Goal: Browse casually: Explore the website without a specific task or goal

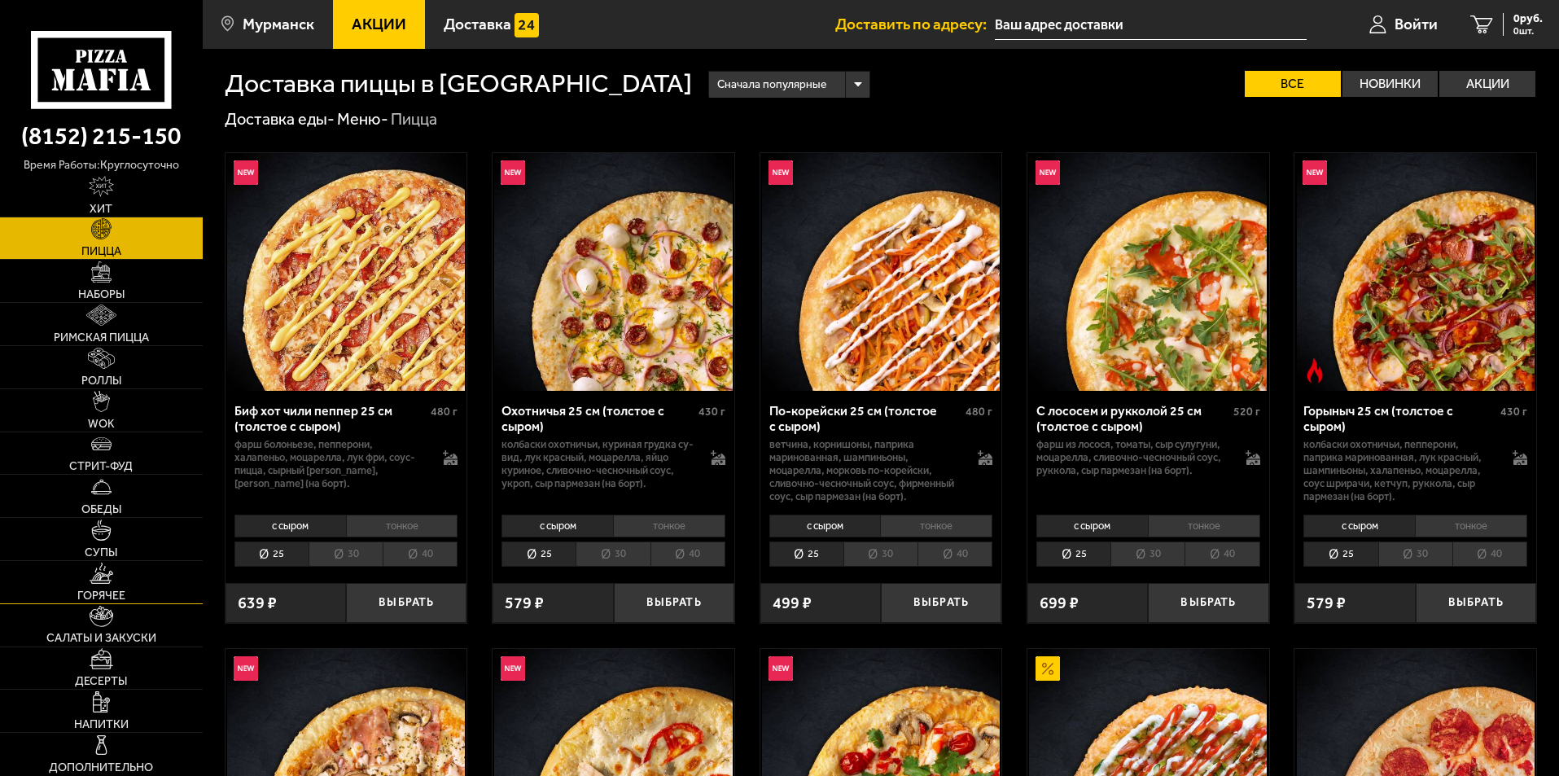
click at [79, 587] on link "Горячее" at bounding box center [101, 582] width 203 height 42
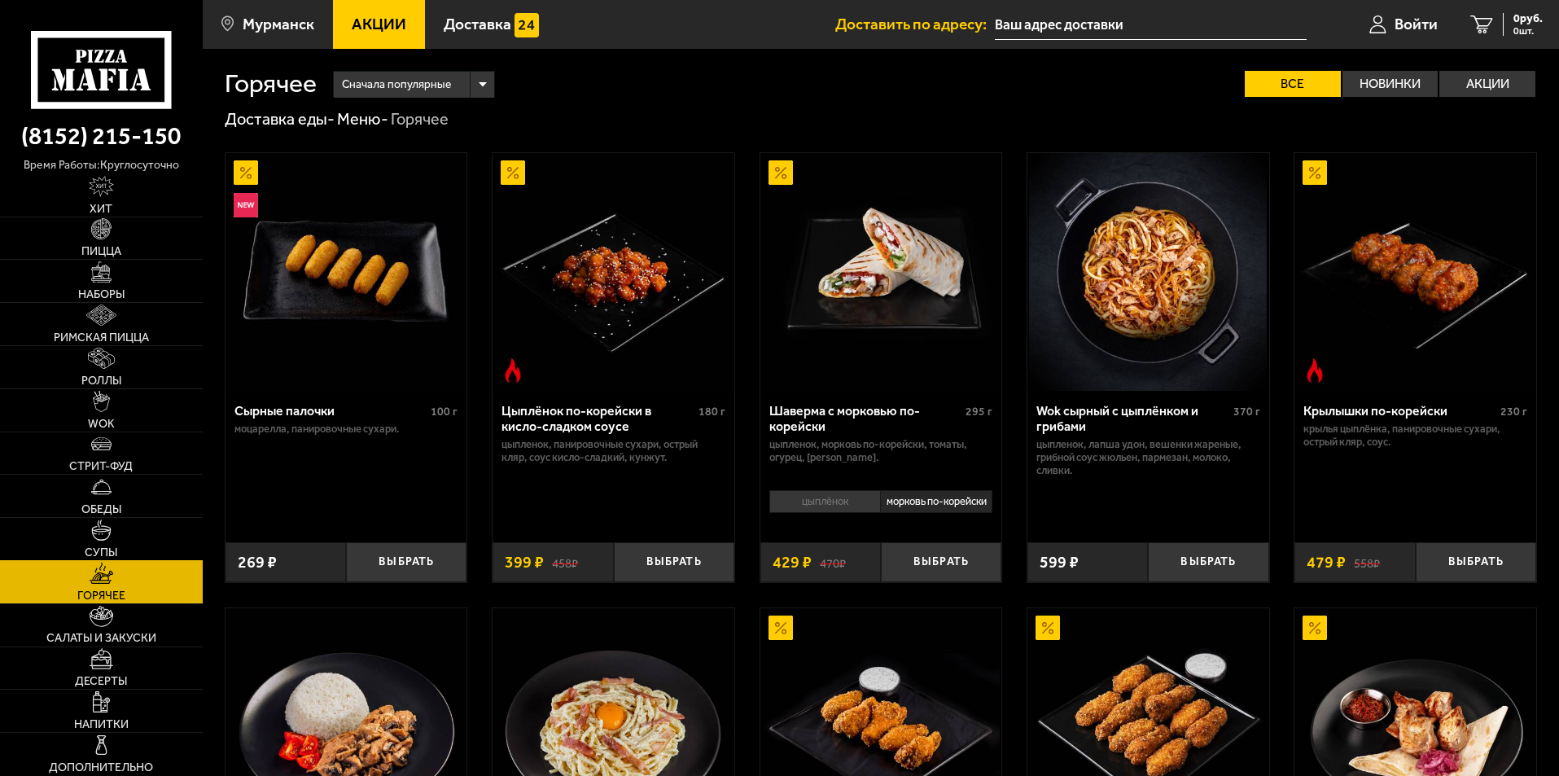
click at [103, 520] on img at bounding box center [101, 529] width 21 height 21
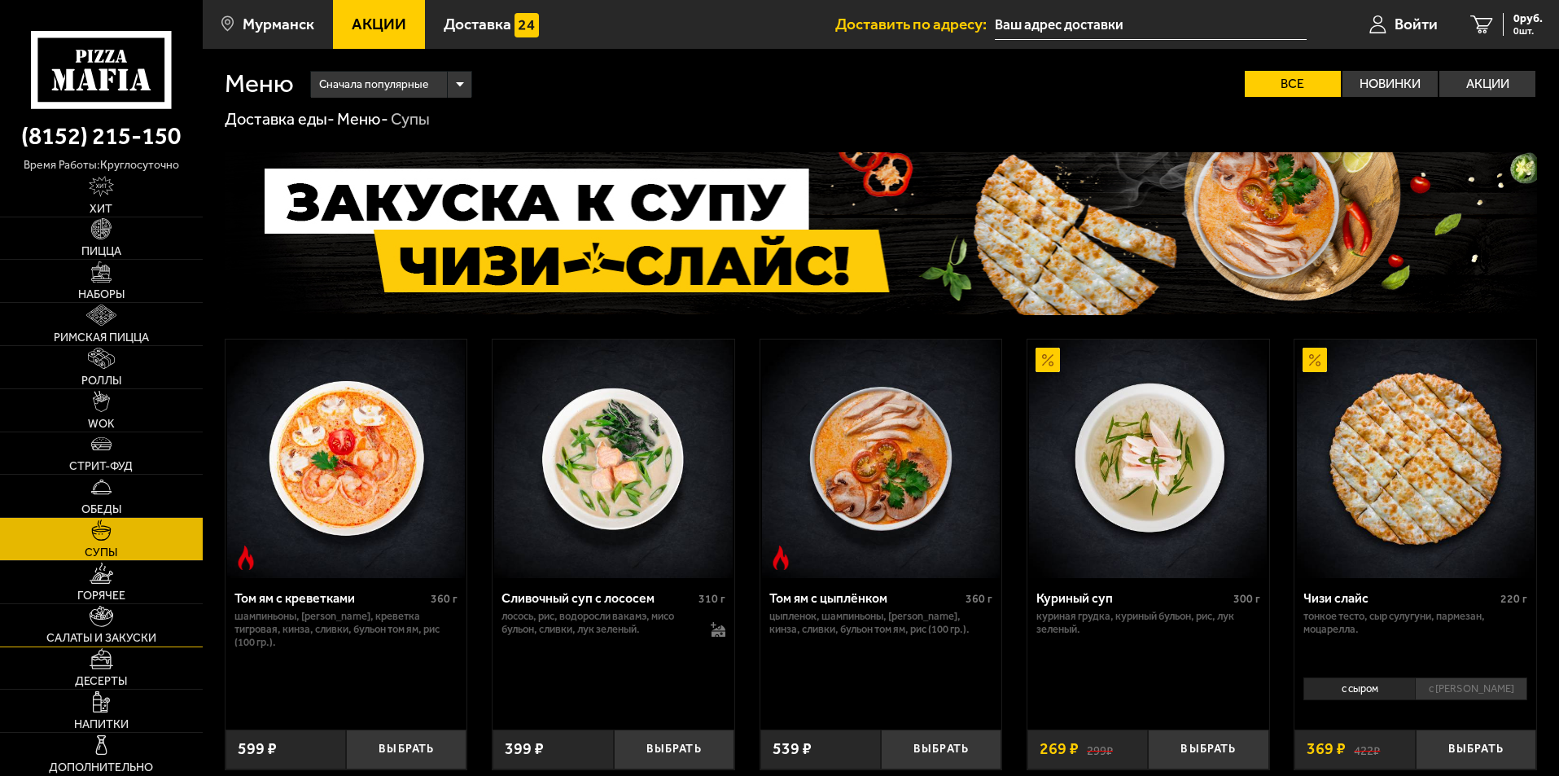
click at [75, 633] on span "Салаты и закуски" at bounding box center [101, 637] width 110 height 11
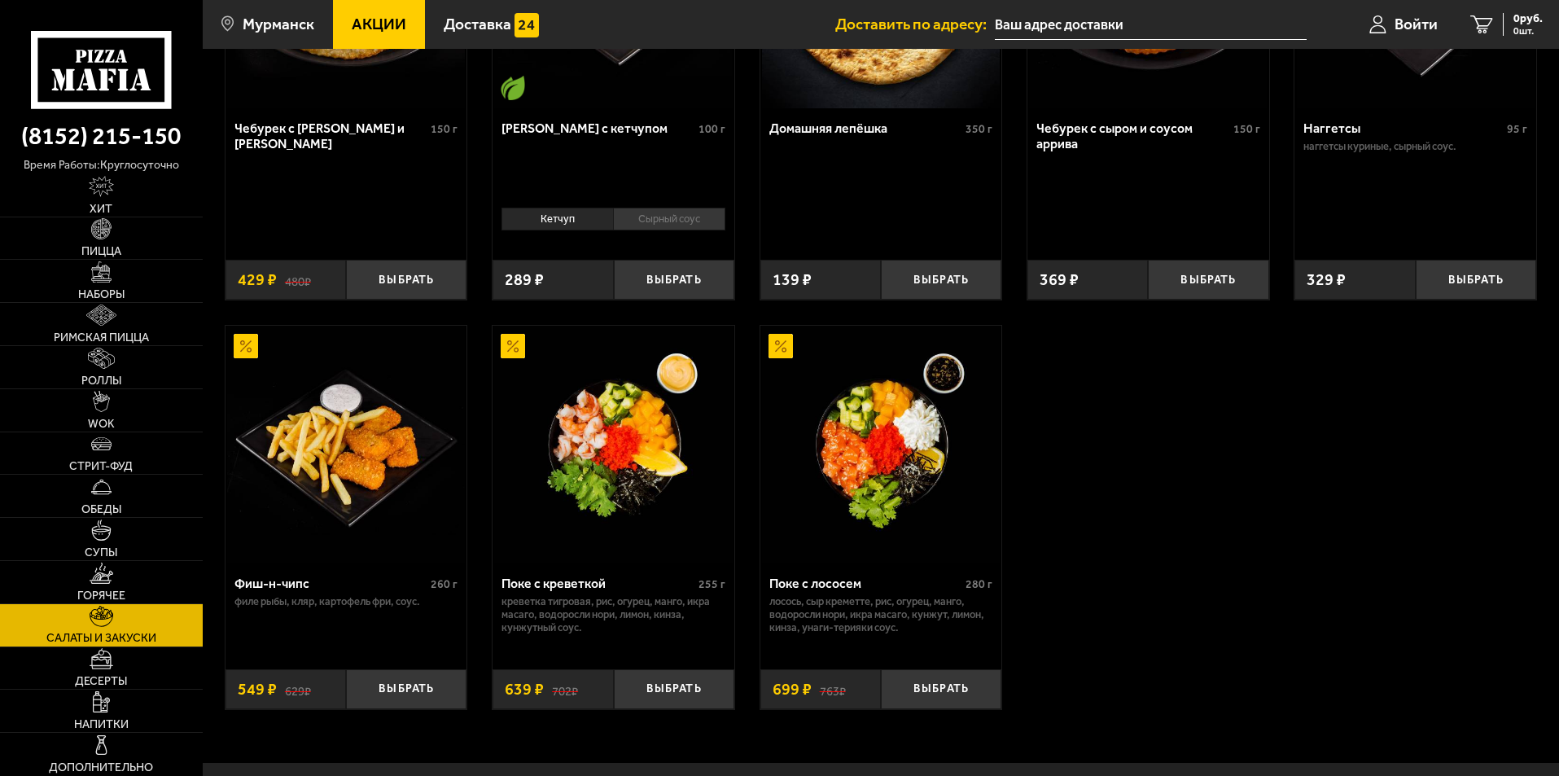
scroll to position [1221, 0]
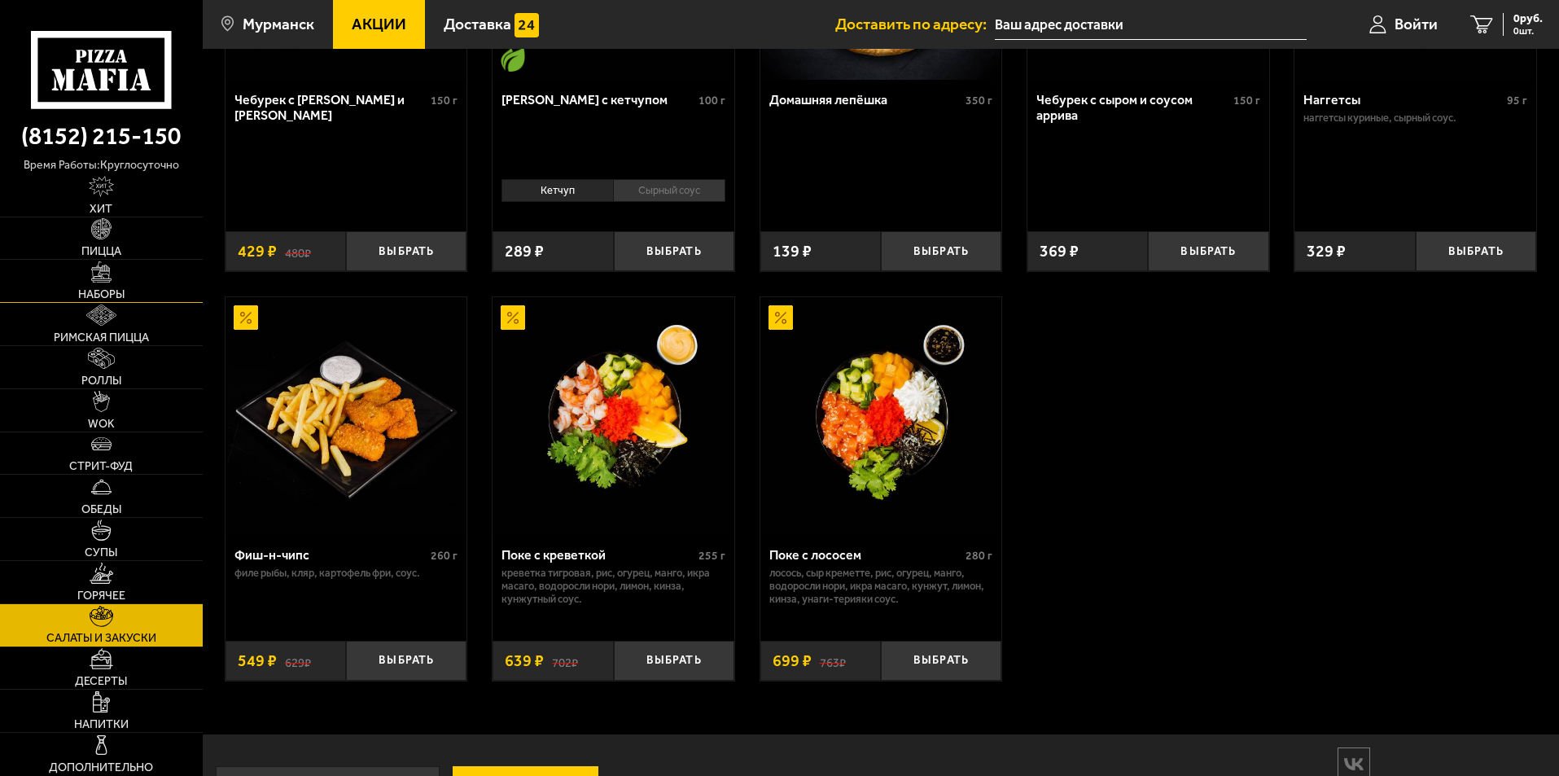
click at [82, 269] on link "Наборы" at bounding box center [101, 281] width 203 height 42
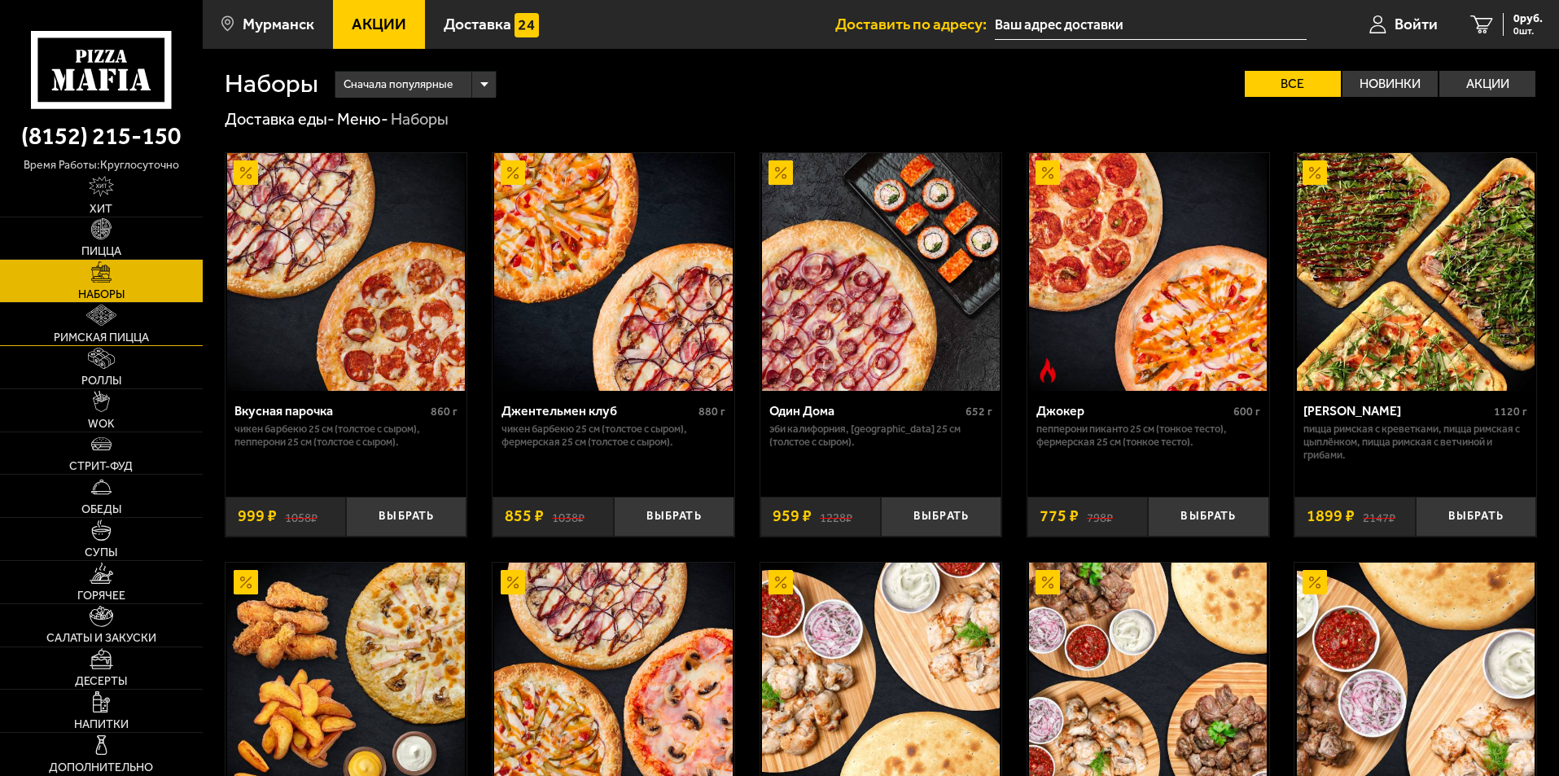
click at [110, 334] on span "Римская пицца" at bounding box center [101, 337] width 95 height 11
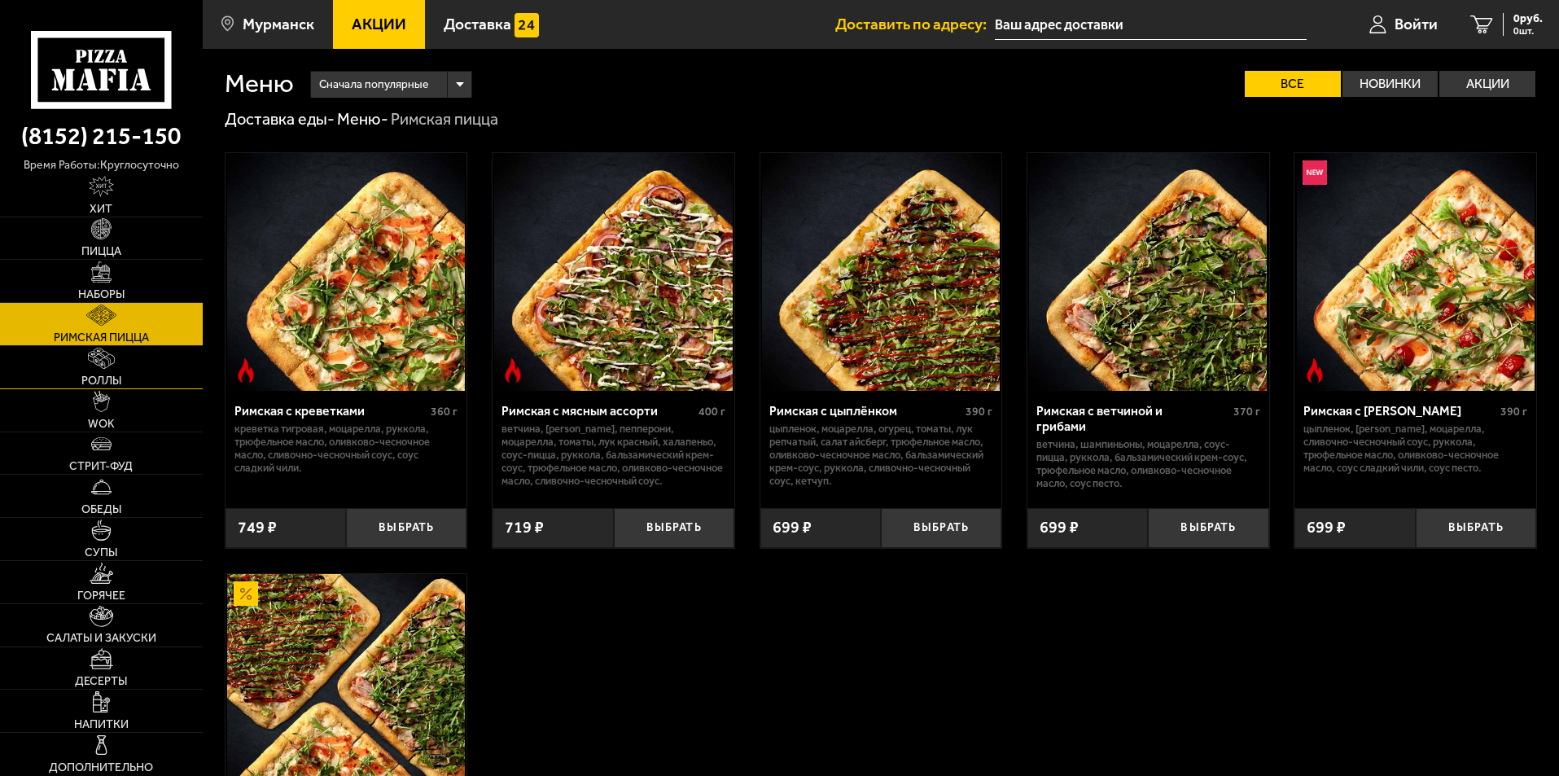
click at [81, 373] on link "Роллы" at bounding box center [101, 367] width 203 height 42
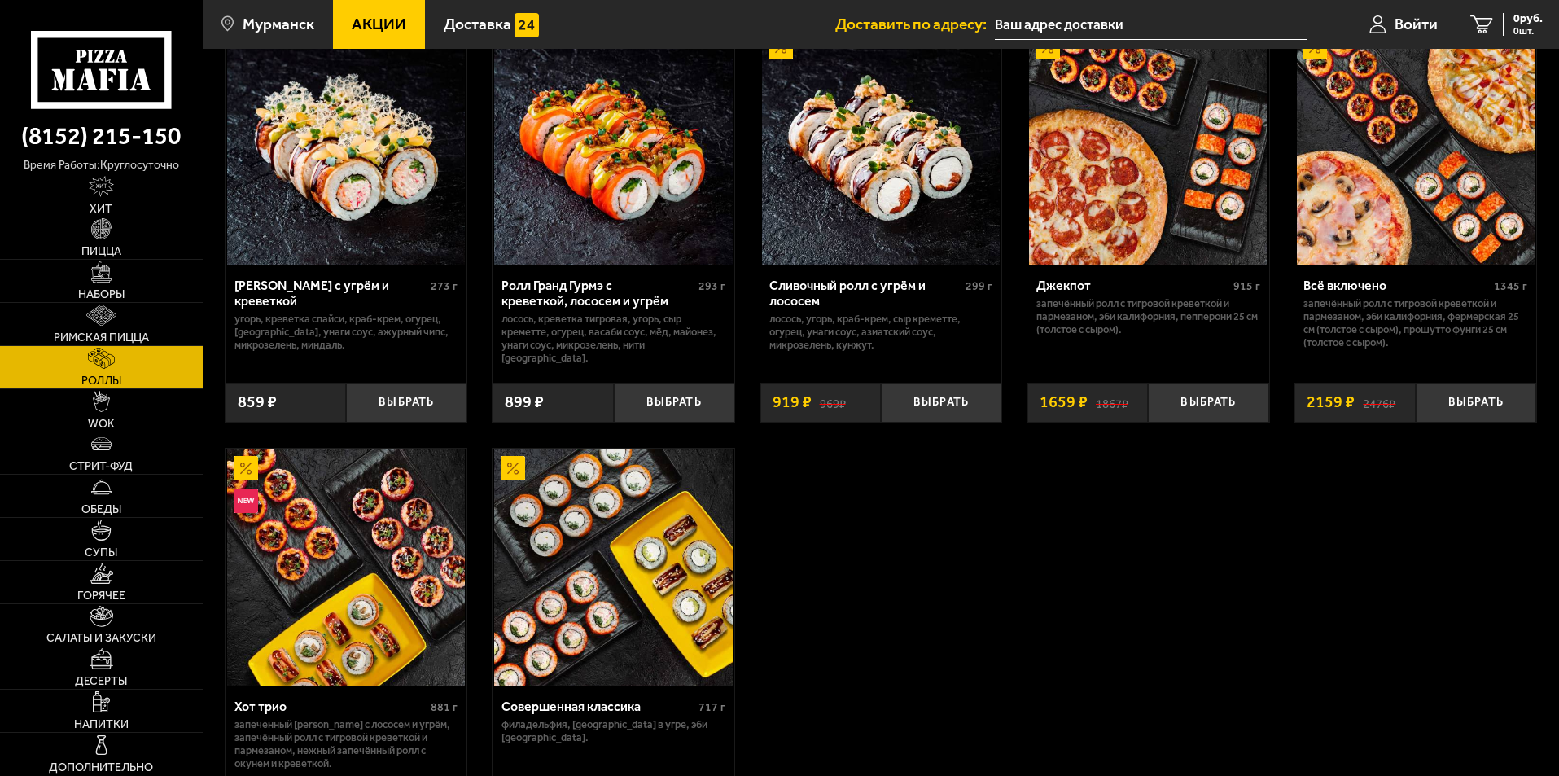
scroll to position [977, 0]
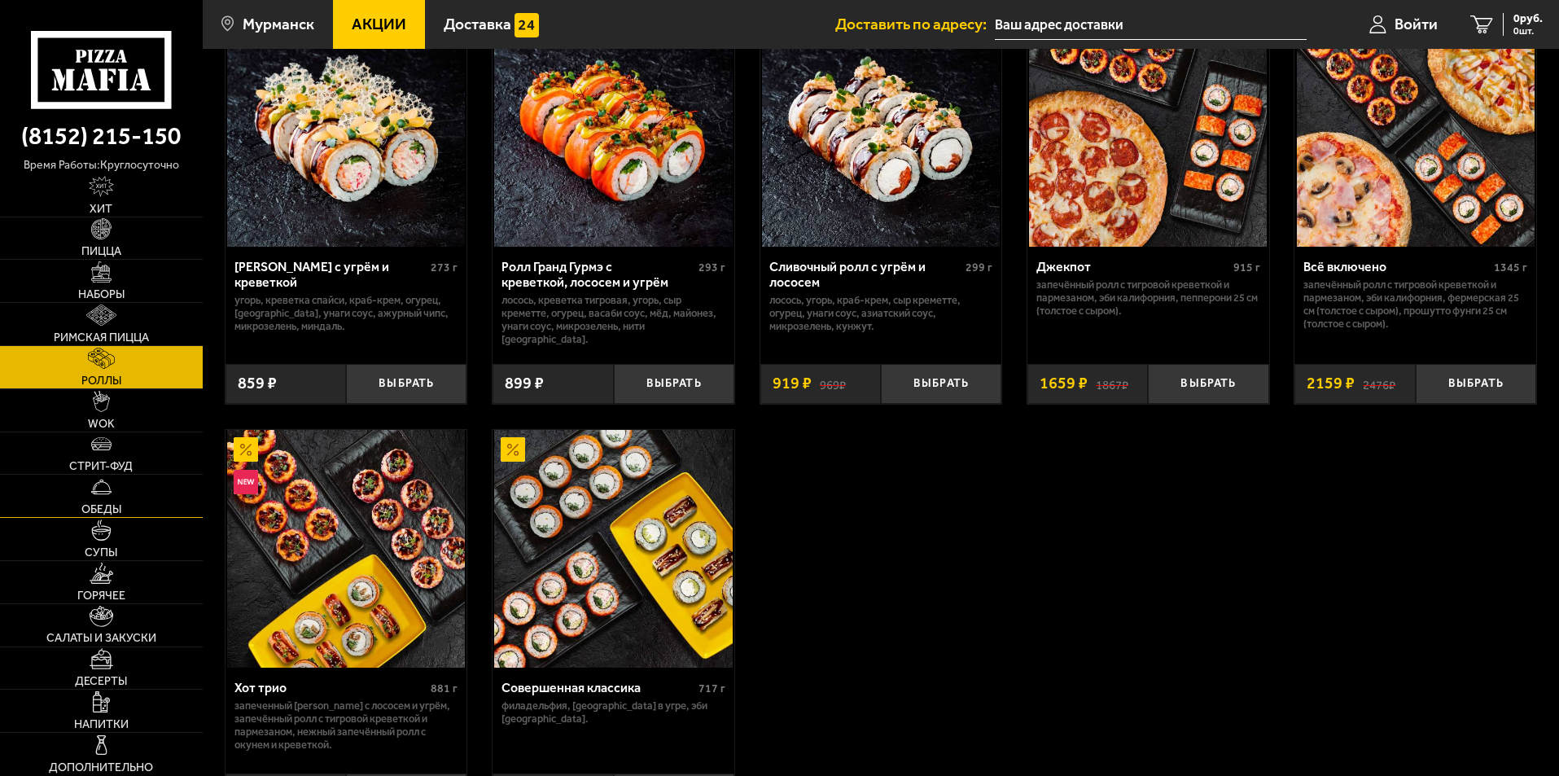
click at [120, 512] on span "Обеды" at bounding box center [101, 509] width 40 height 11
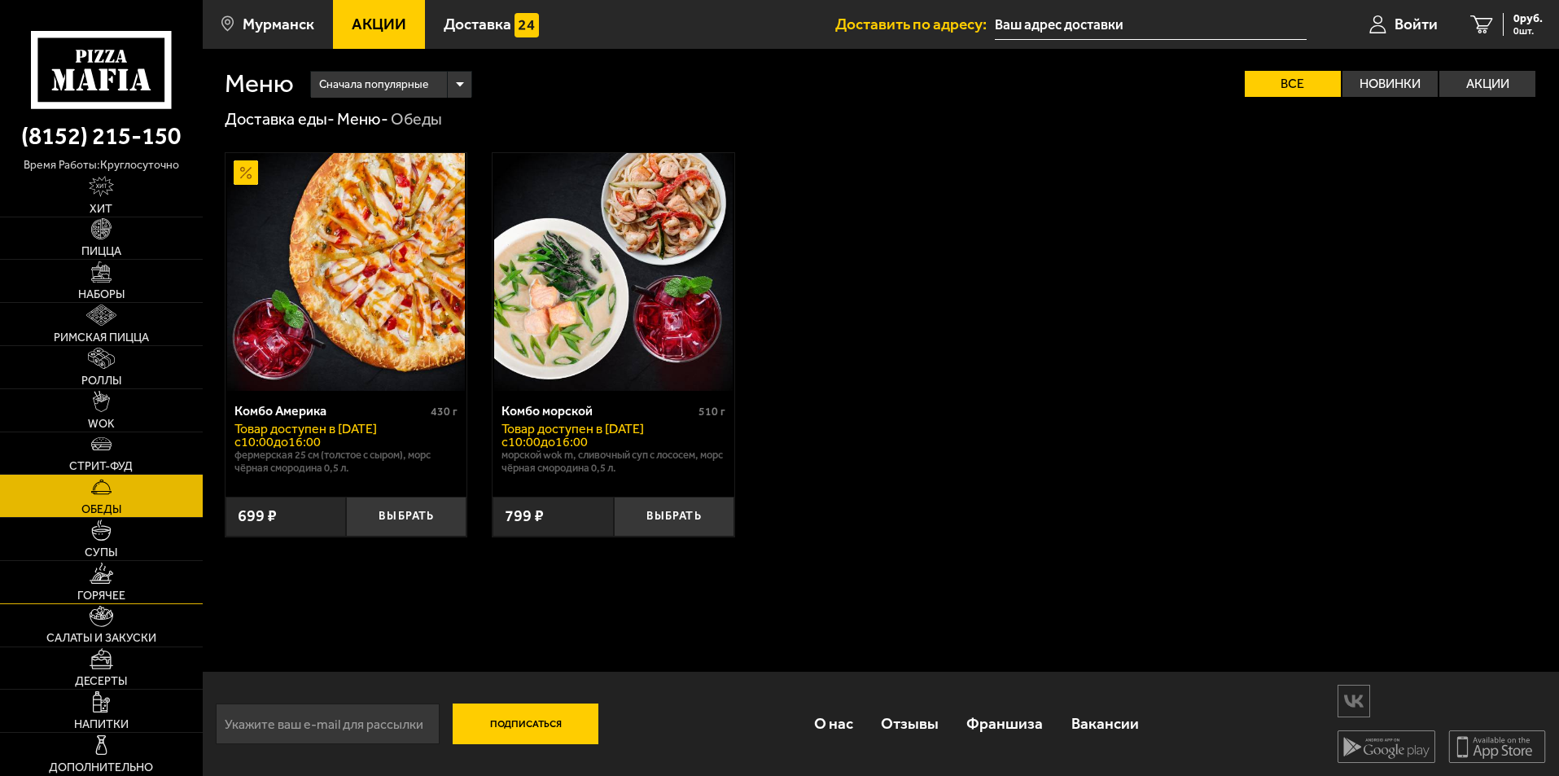
click at [97, 562] on img at bounding box center [102, 572] width 24 height 21
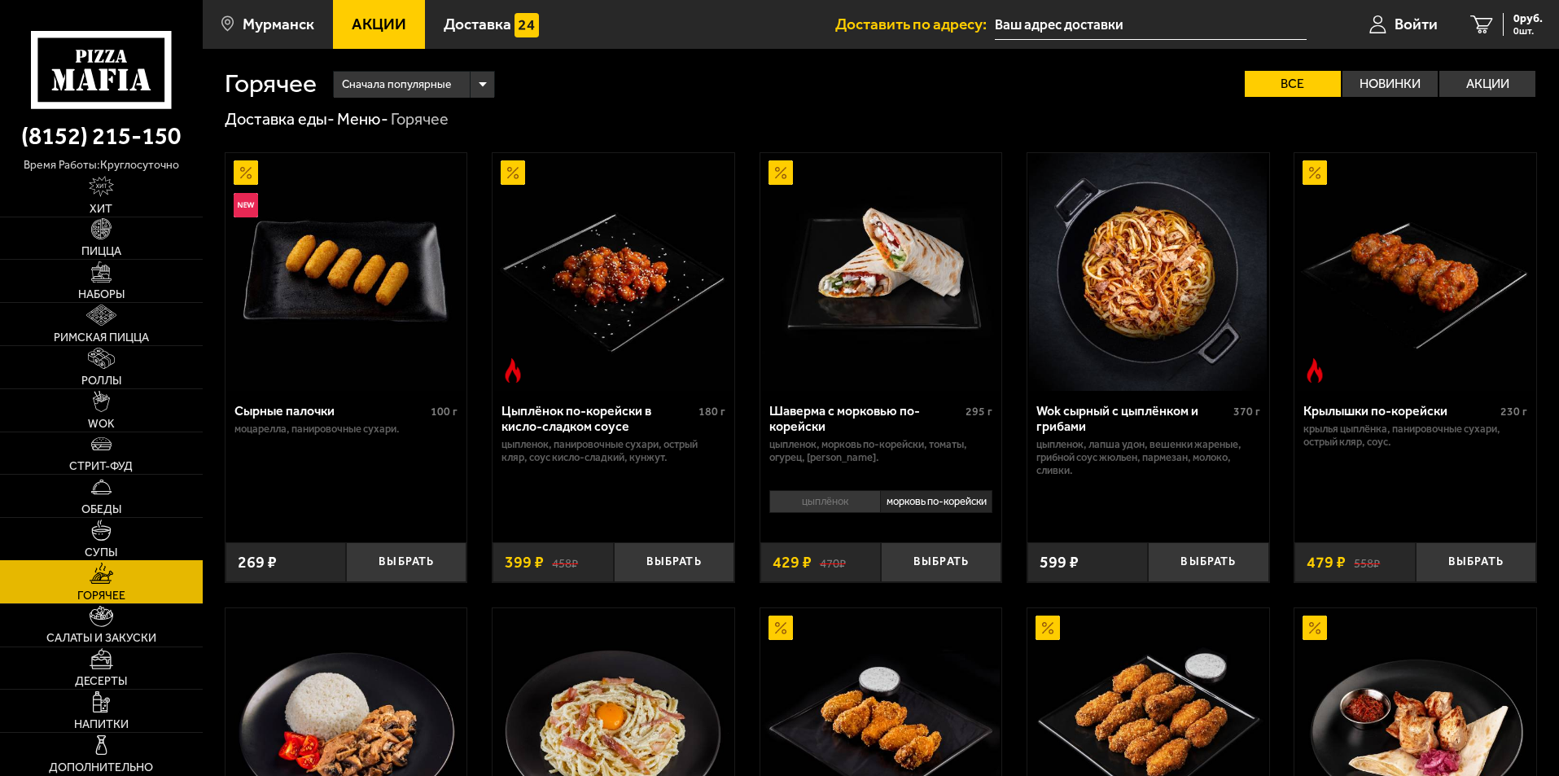
click at [99, 541] on link "Супы" at bounding box center [101, 539] width 203 height 42
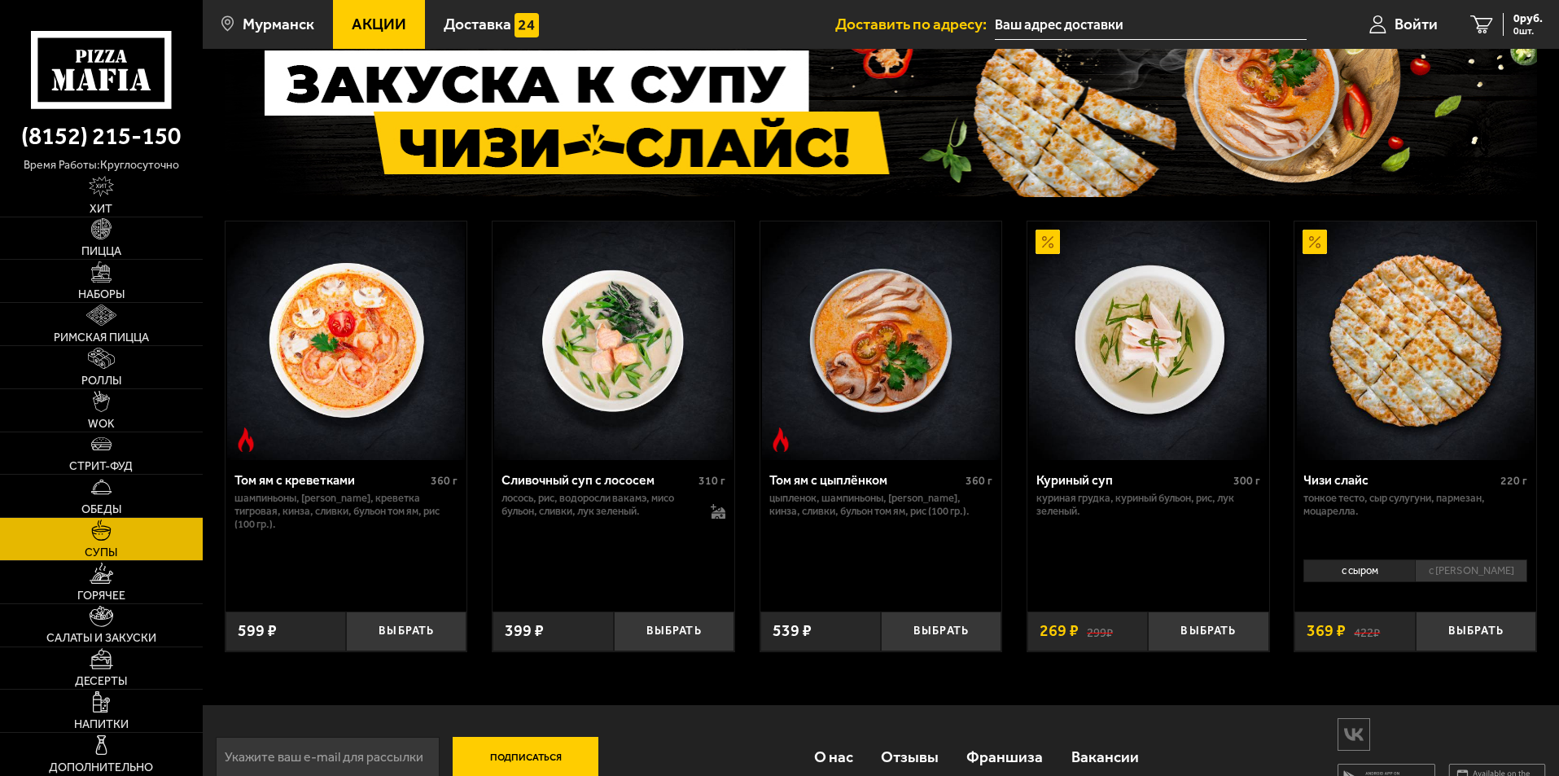
scroll to position [154, 0]
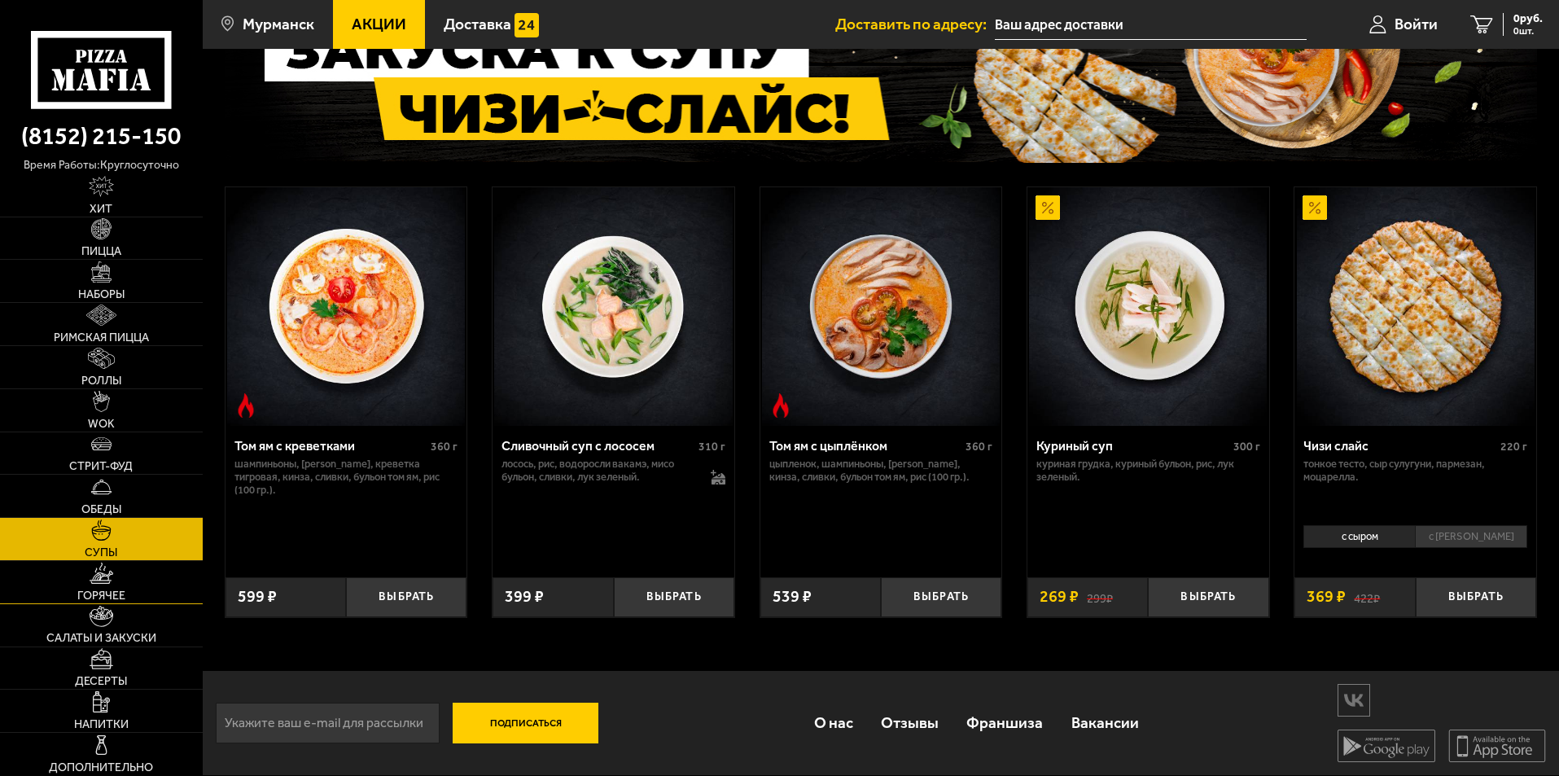
click at [106, 592] on span "Горячее" at bounding box center [101, 595] width 48 height 11
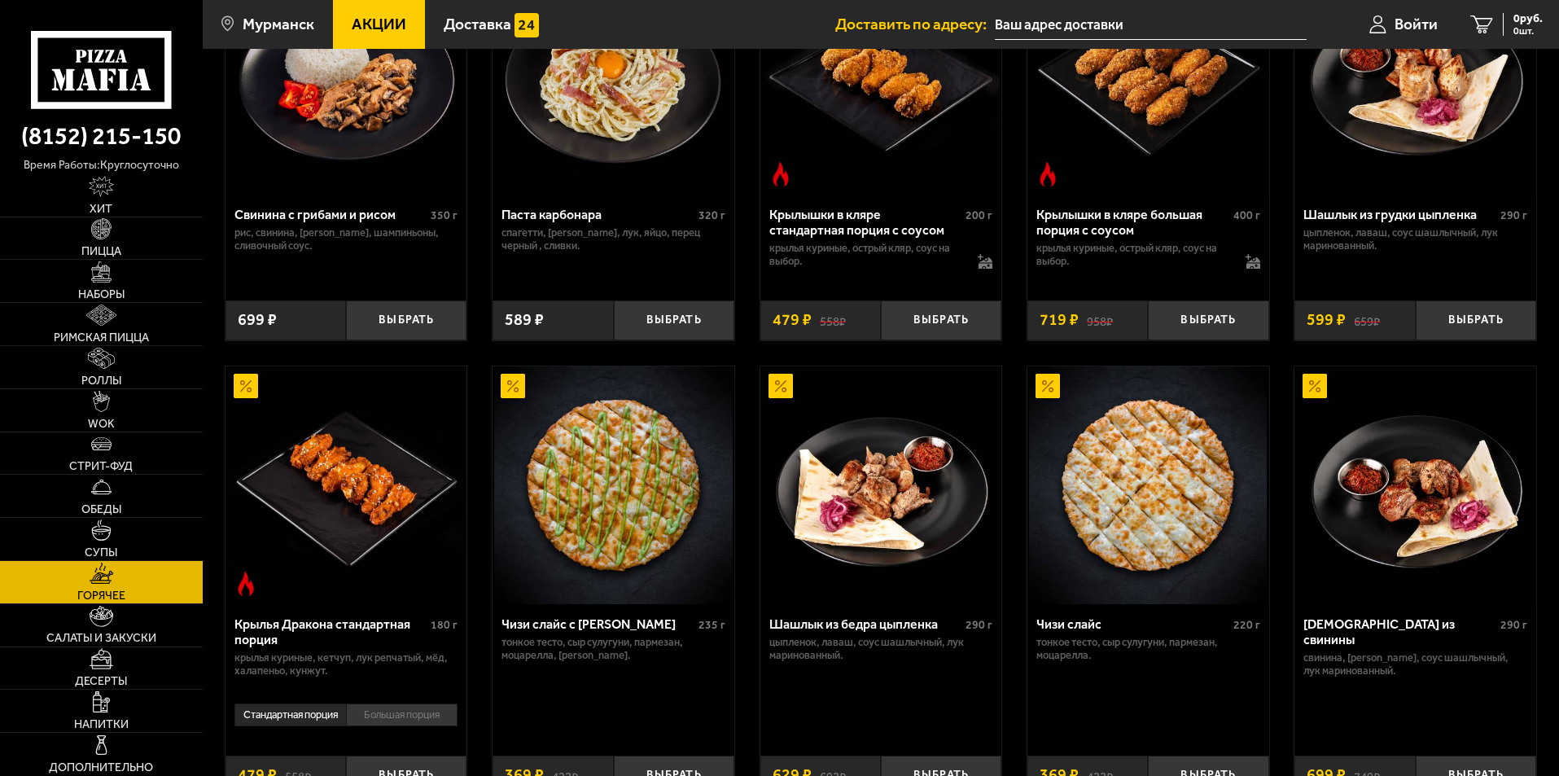
scroll to position [895, 0]
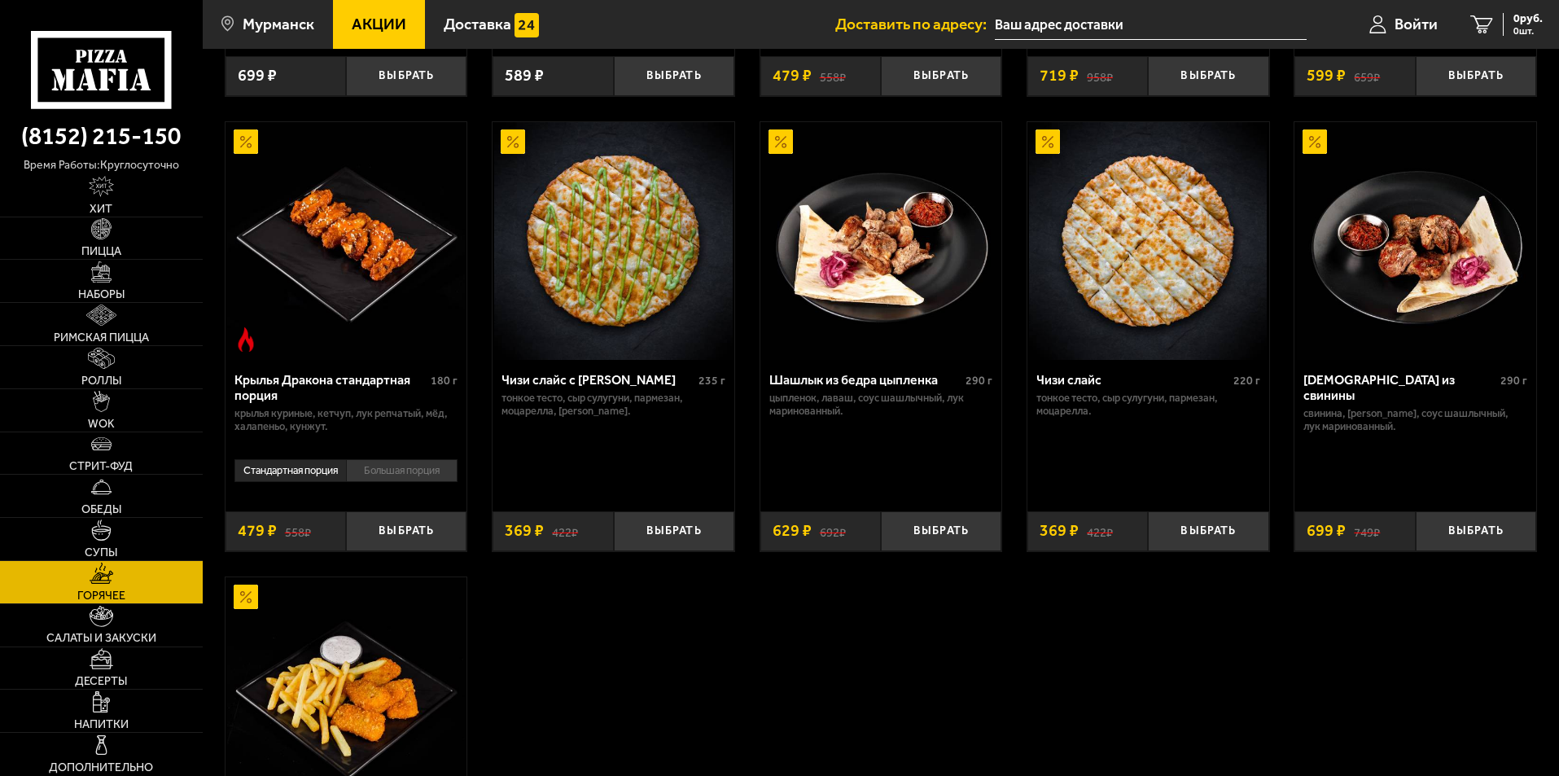
click at [140, 601] on link "Горячее" at bounding box center [101, 582] width 203 height 42
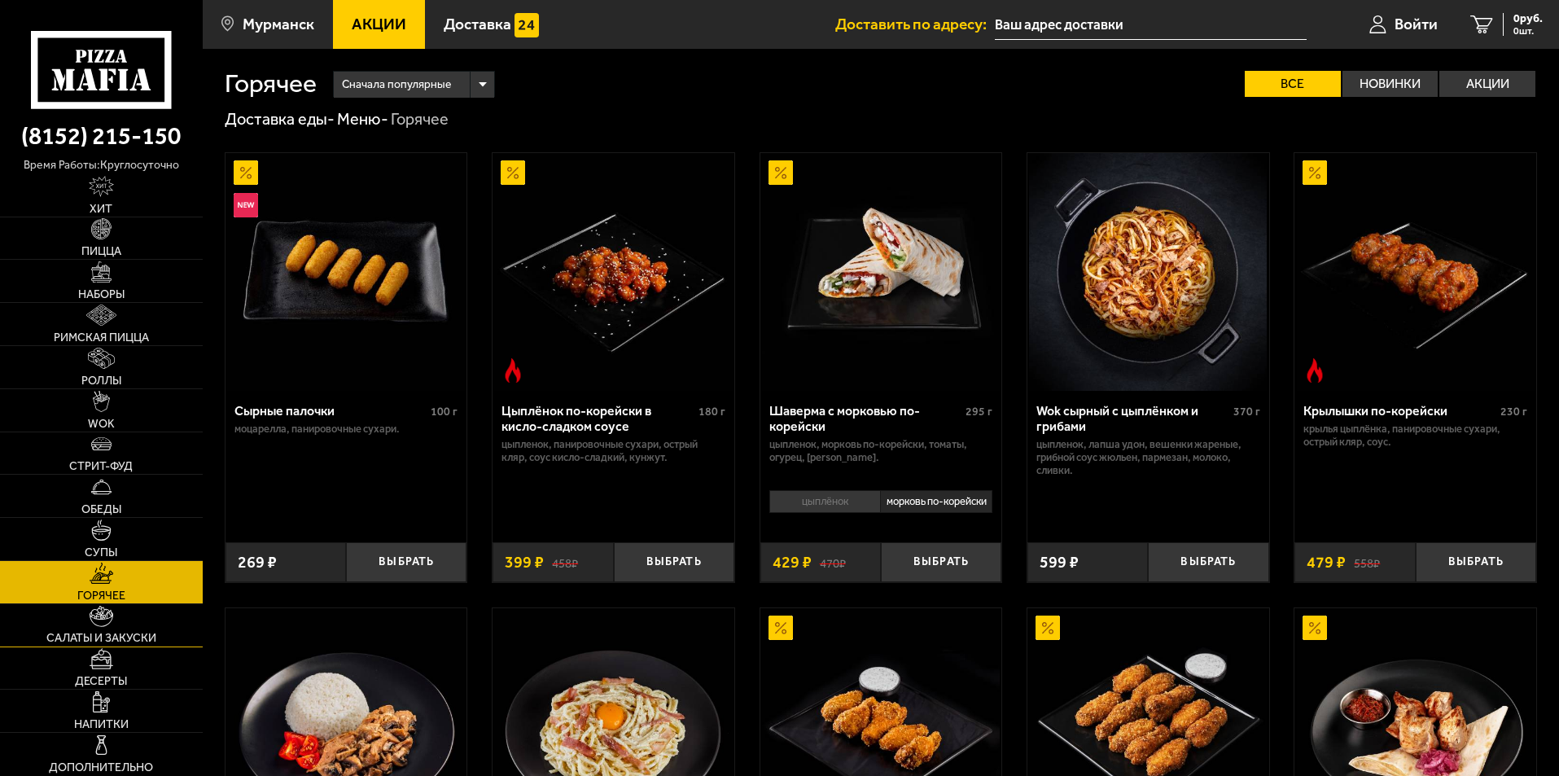
click at [125, 614] on link "Салаты и закуски" at bounding box center [101, 625] width 203 height 42
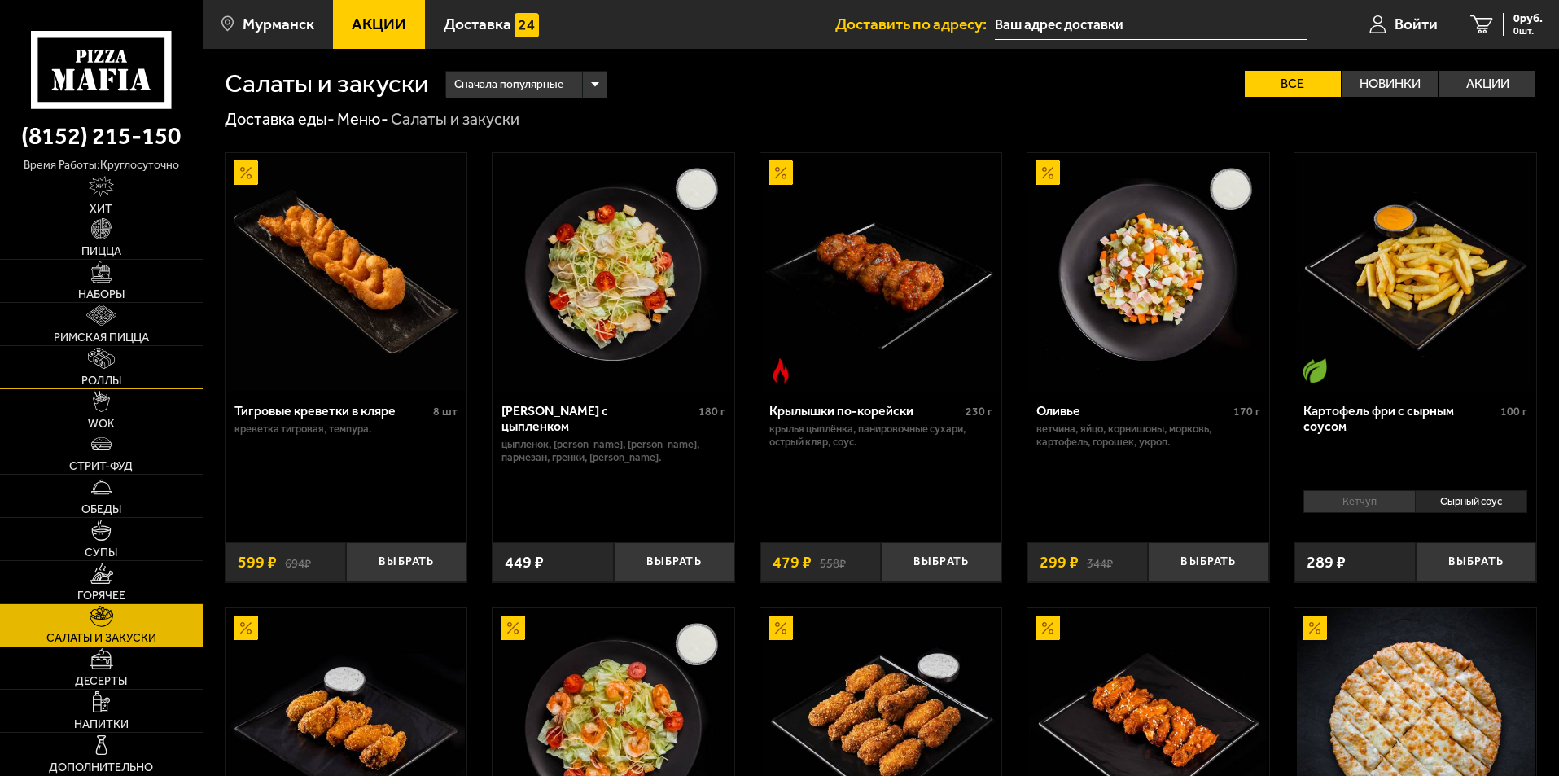
click at [122, 385] on link "Роллы" at bounding box center [101, 367] width 203 height 42
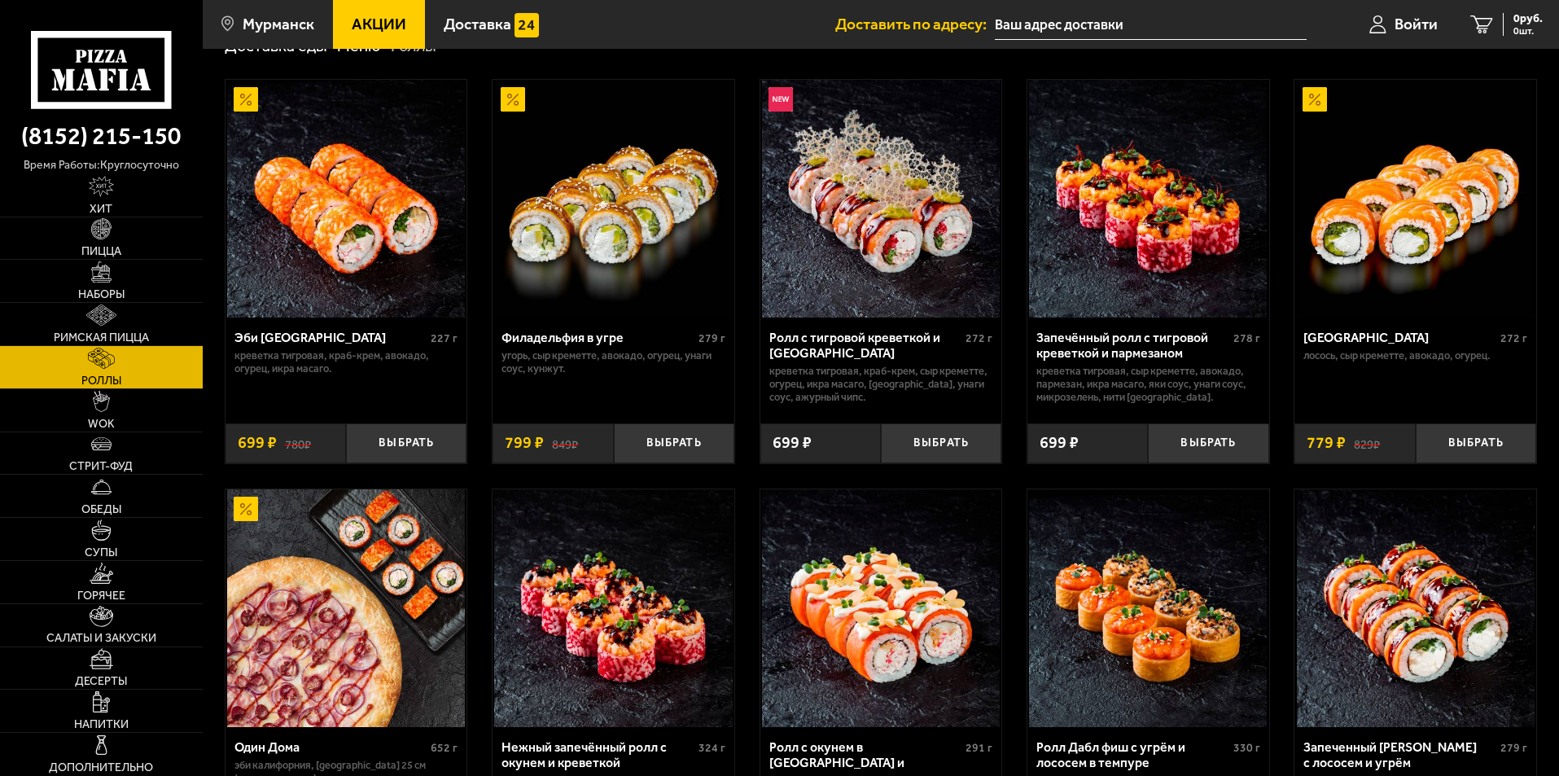
scroll to position [244, 0]
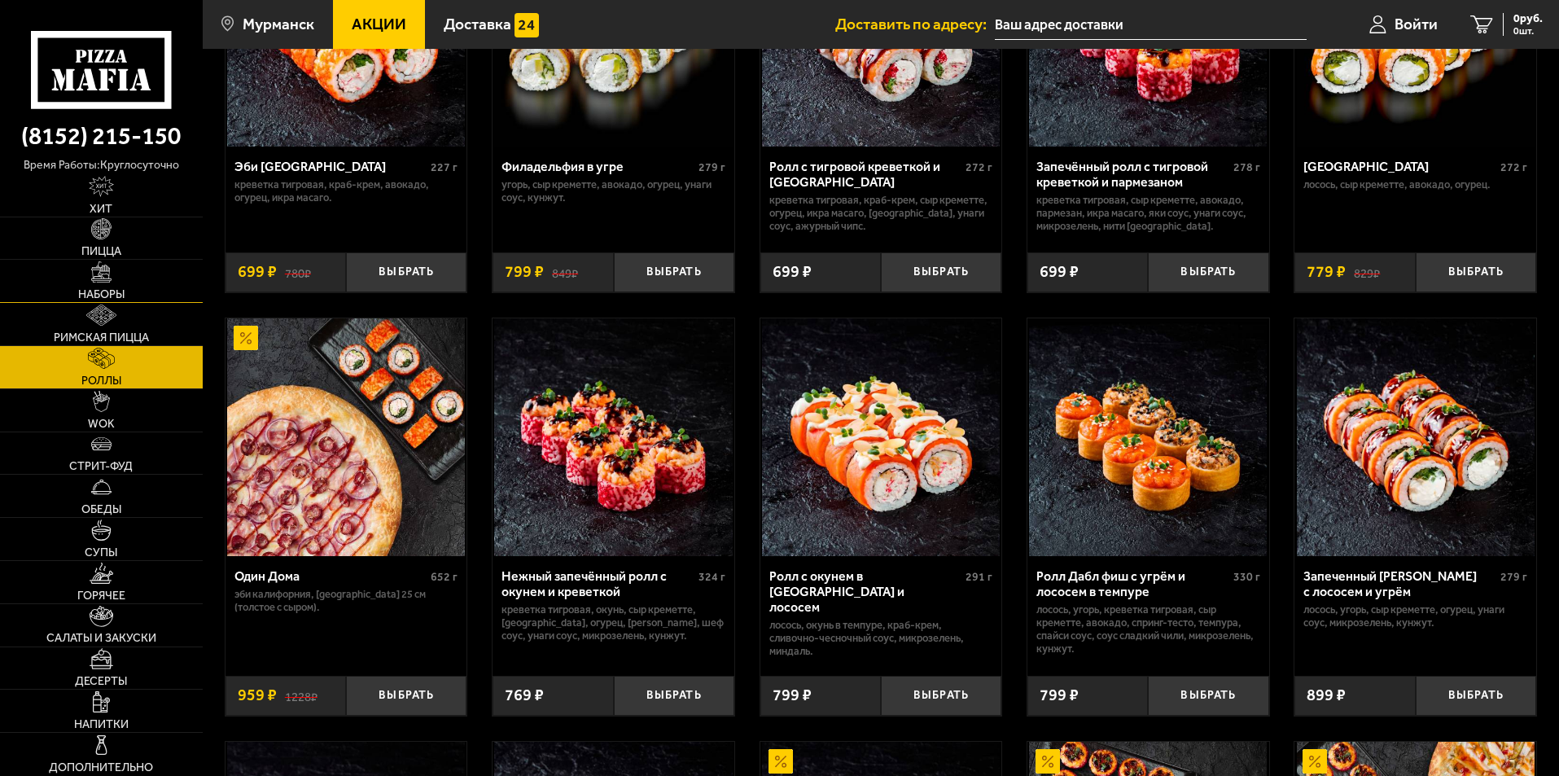
click at [175, 283] on link "Наборы" at bounding box center [101, 281] width 203 height 42
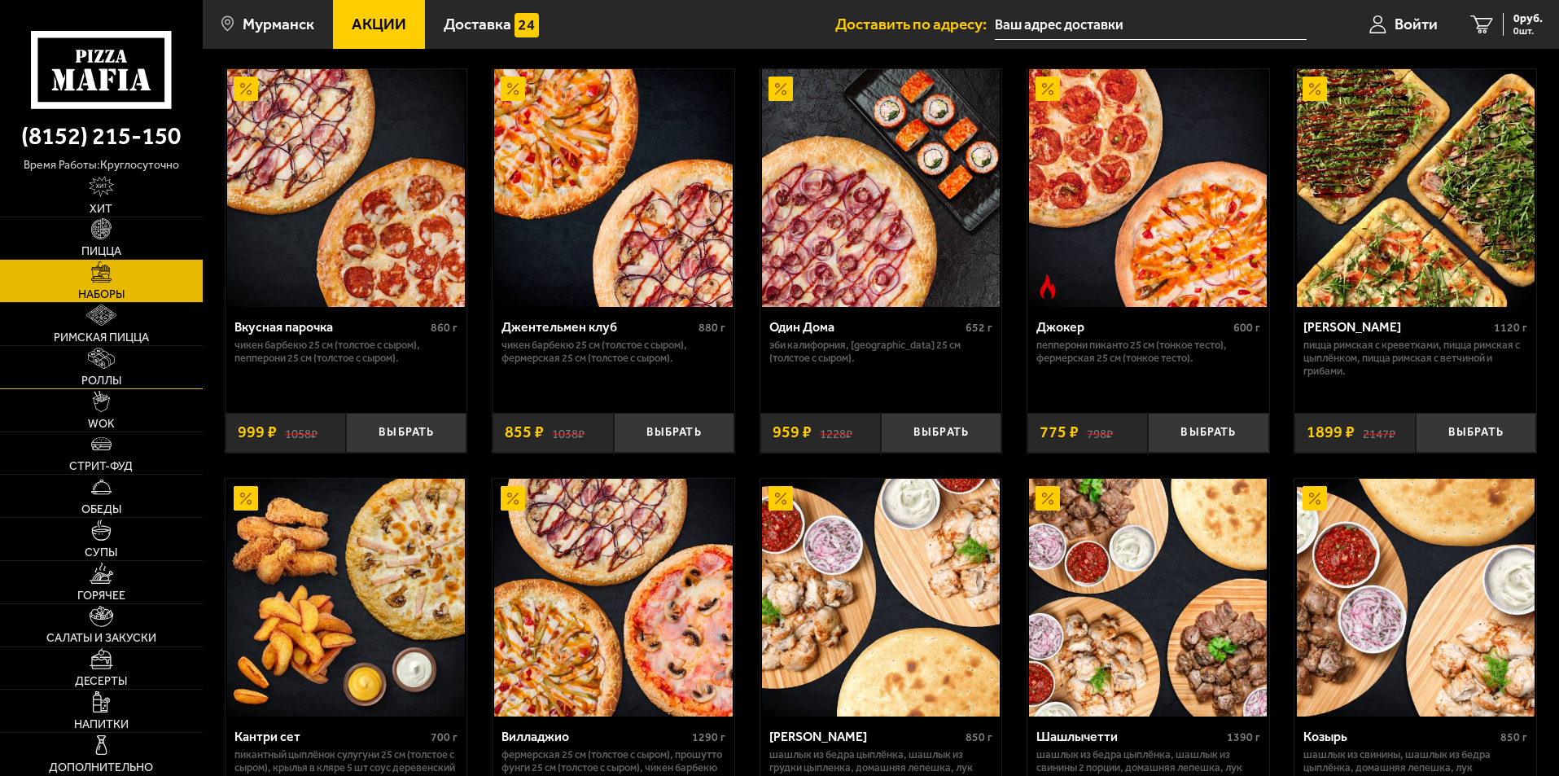
scroll to position [163, 0]
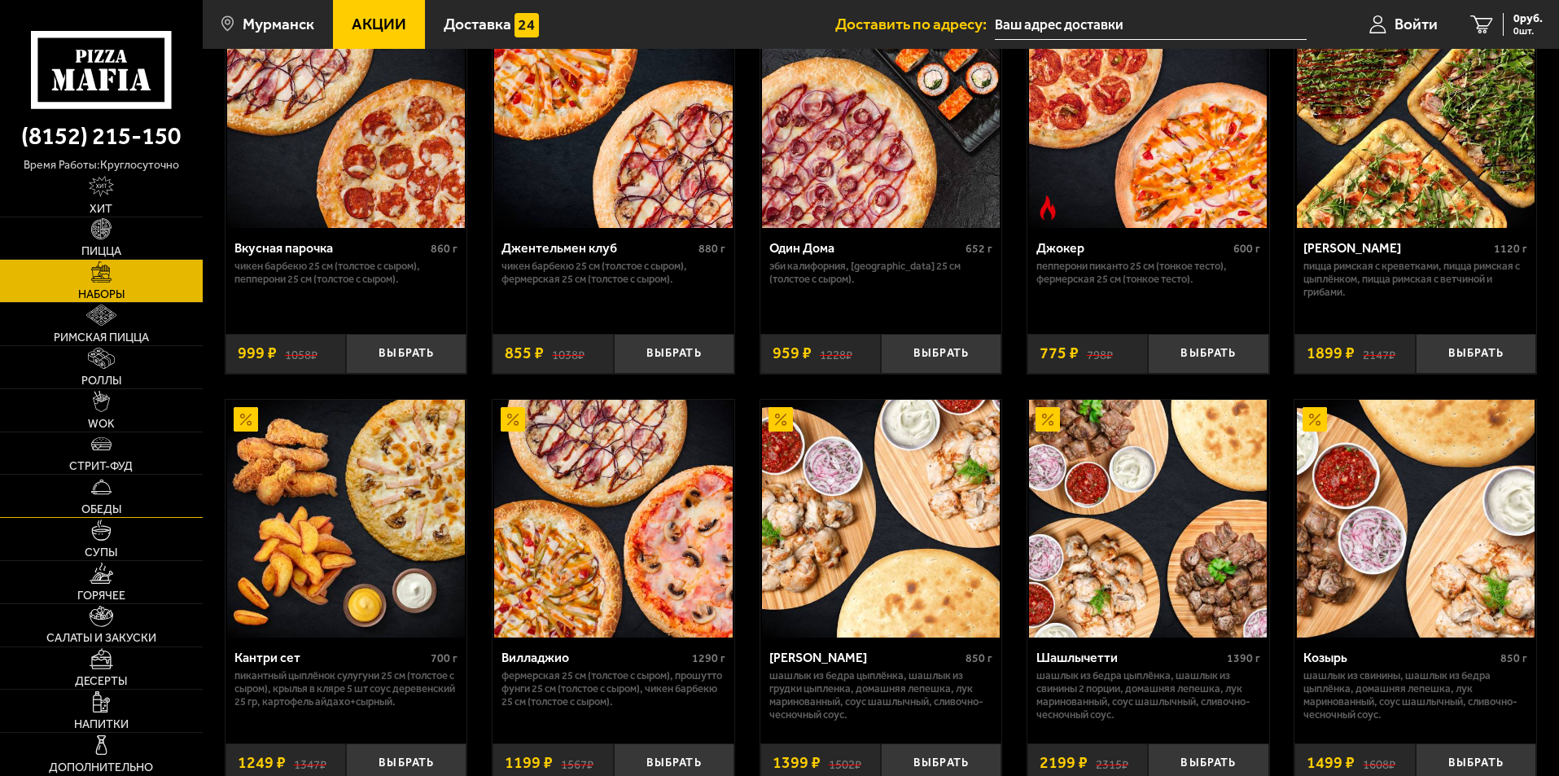
click at [151, 496] on link "Обеды" at bounding box center [101, 495] width 203 height 42
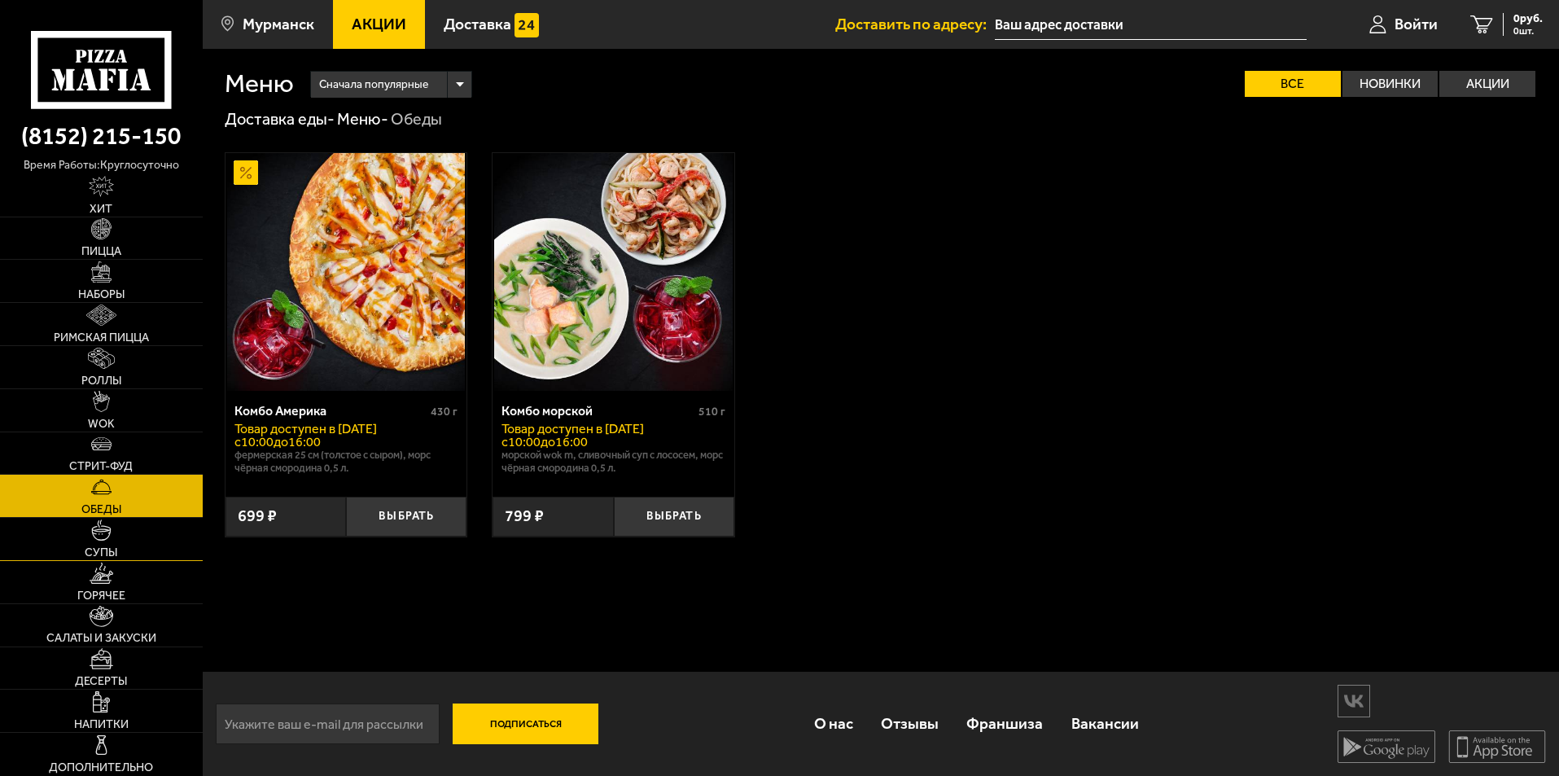
click at [143, 553] on link "Супы" at bounding box center [101, 539] width 203 height 42
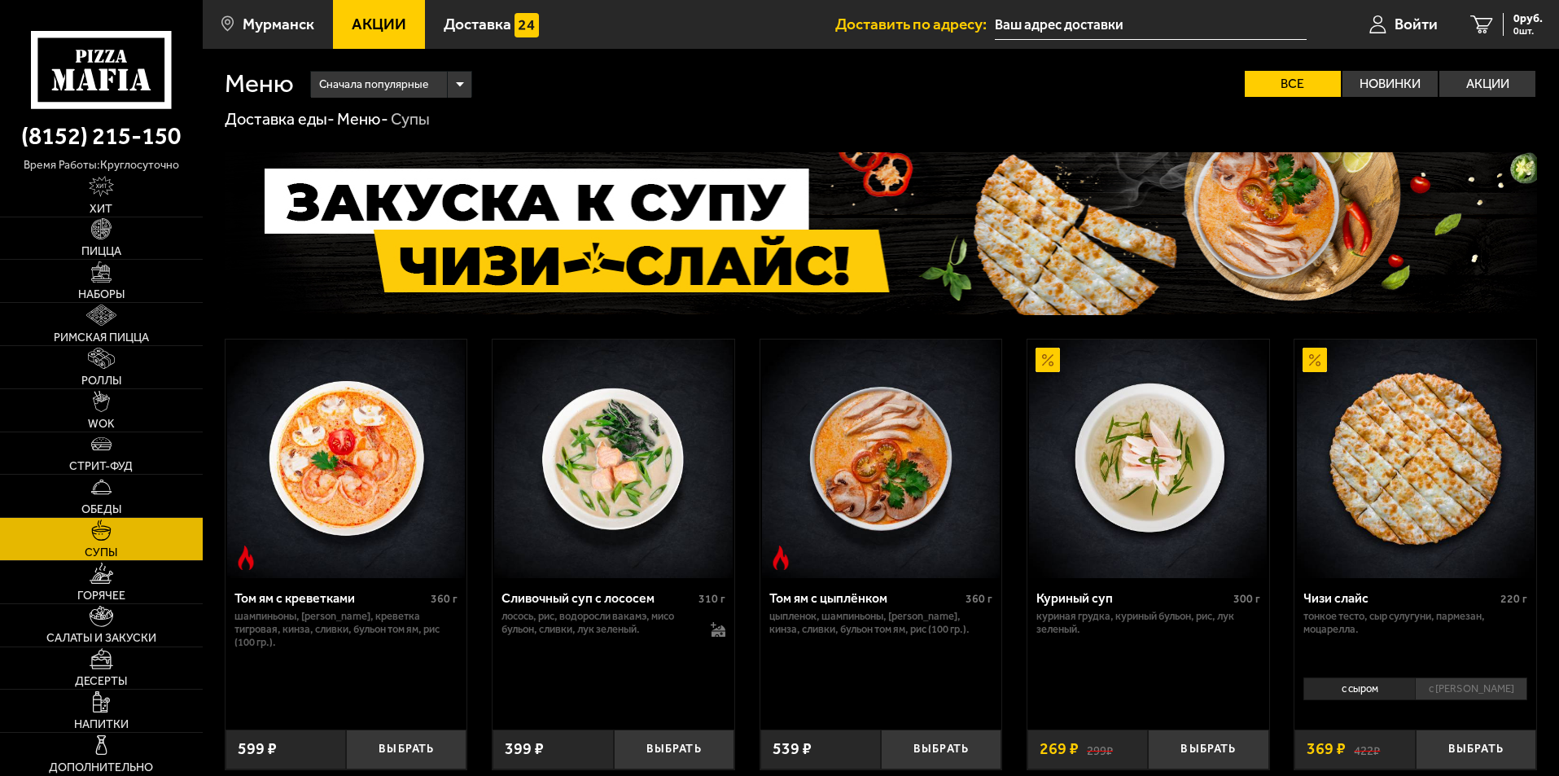
click at [373, 490] on img at bounding box center [346, 458] width 238 height 238
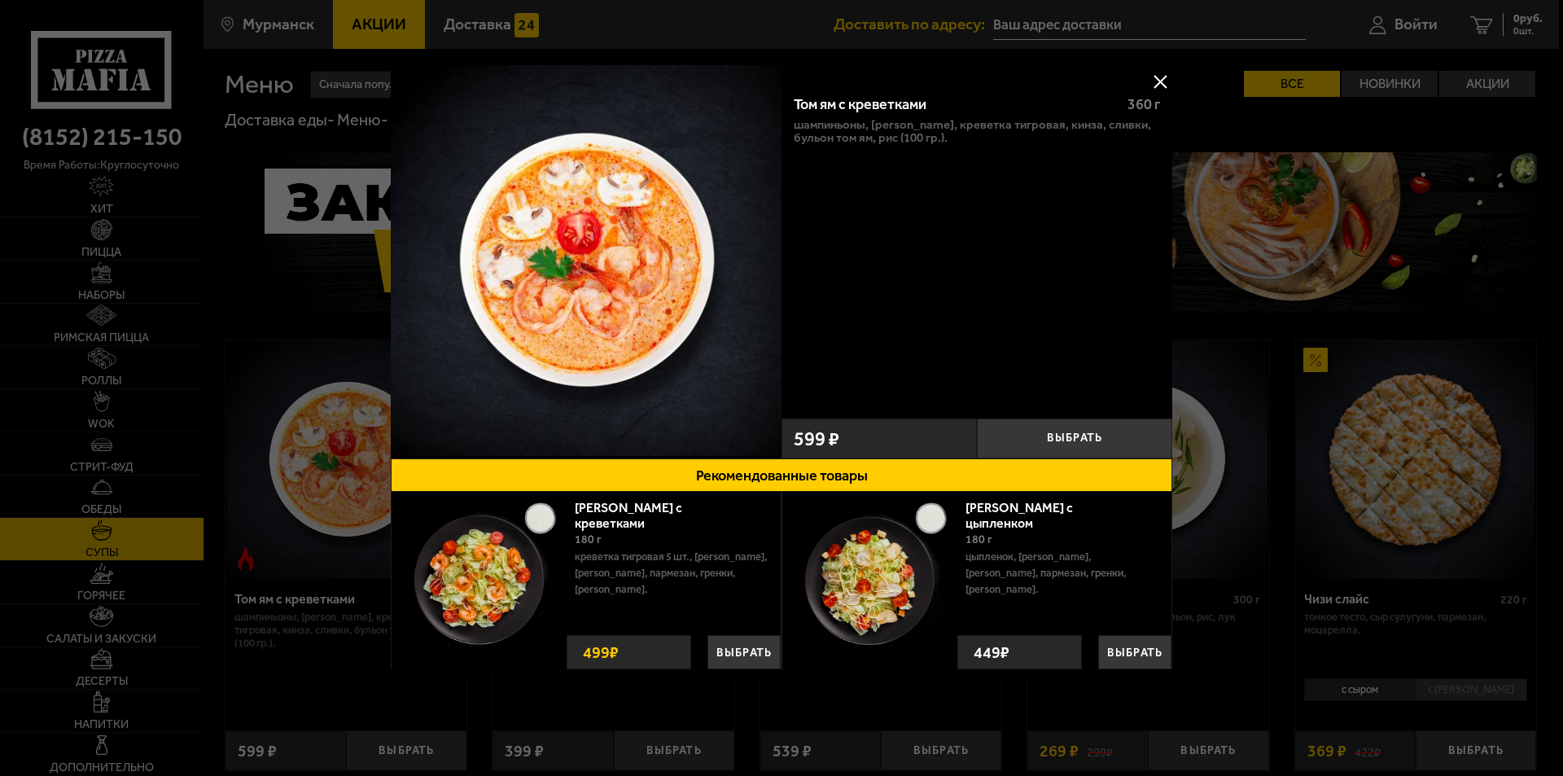
click at [1169, 72] on button at bounding box center [1160, 81] width 24 height 24
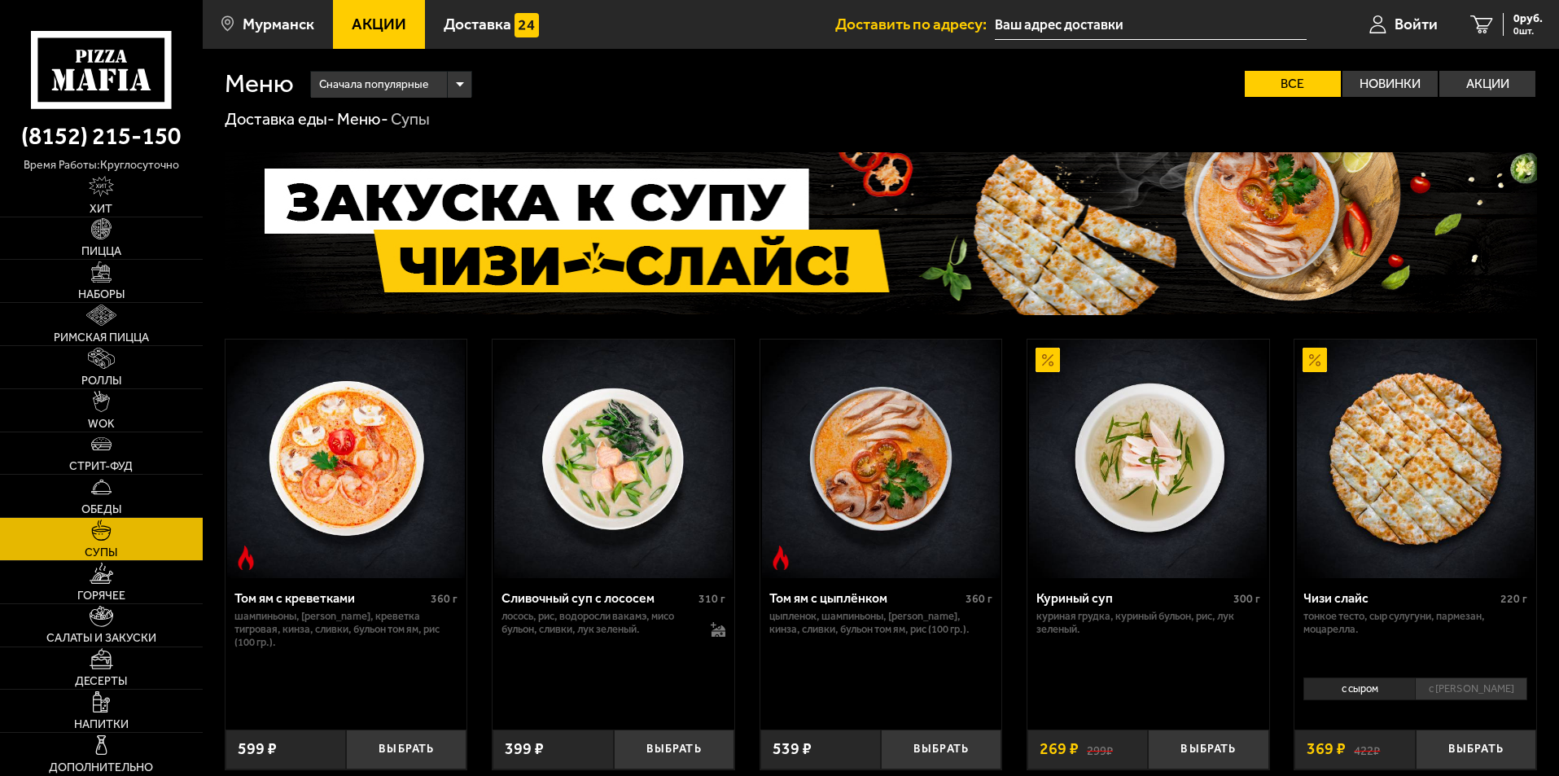
click at [343, 516] on img at bounding box center [346, 458] width 238 height 238
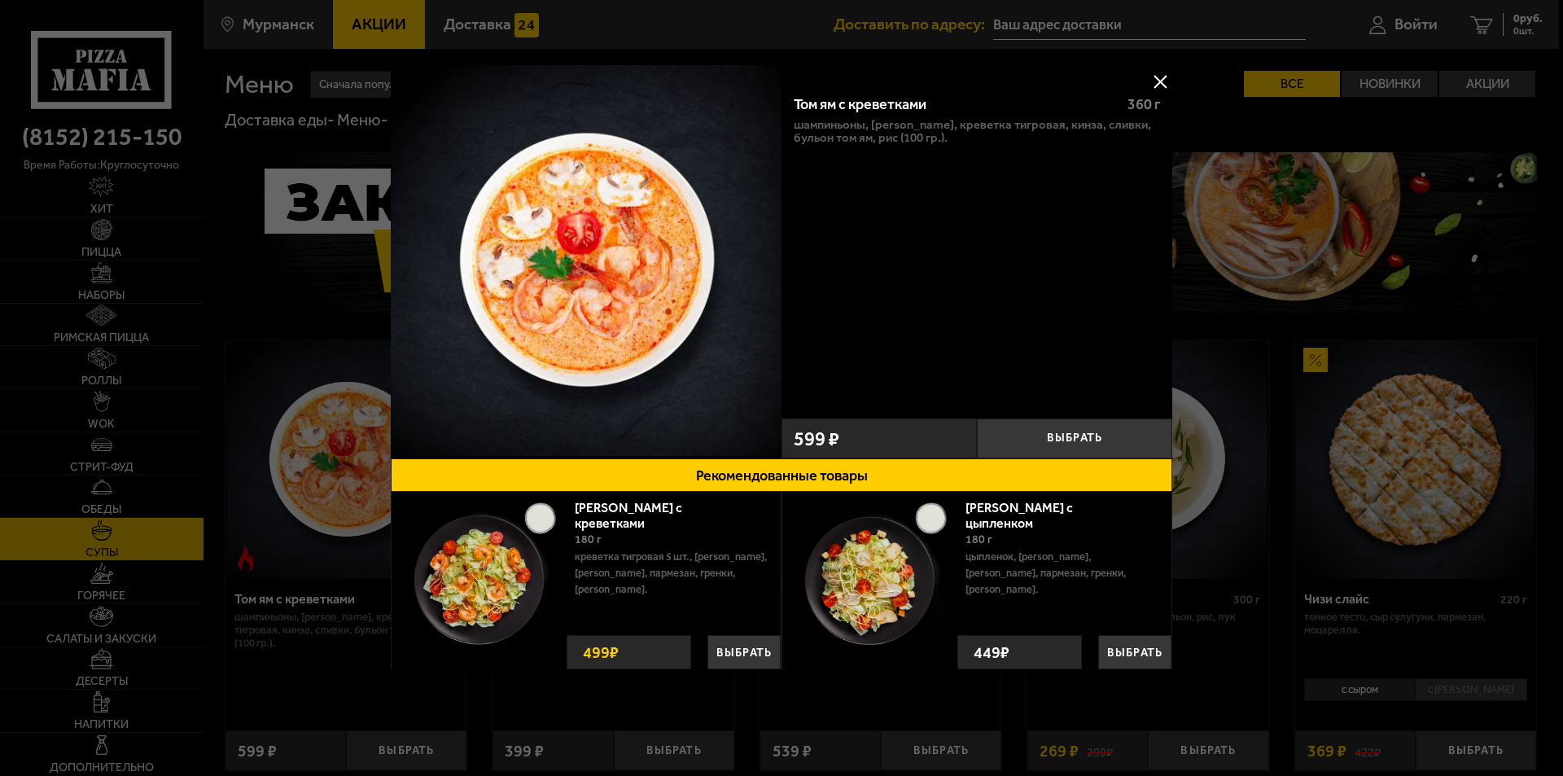
click at [1158, 81] on button at bounding box center [1160, 81] width 24 height 24
